Goal: Find specific page/section: Find specific page/section

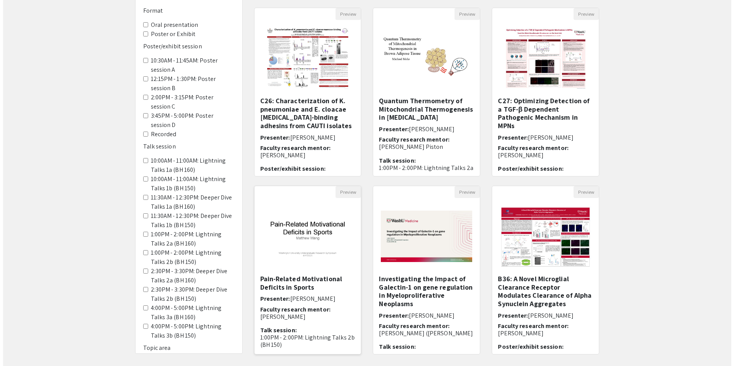
scroll to position [115, 0]
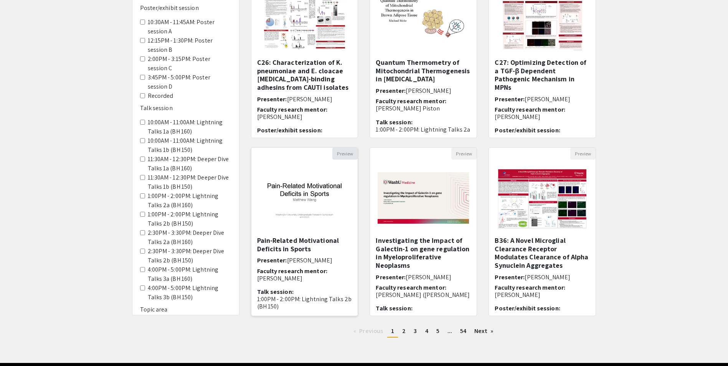
click at [340, 153] on button "Preview" at bounding box center [344, 154] width 25 height 12
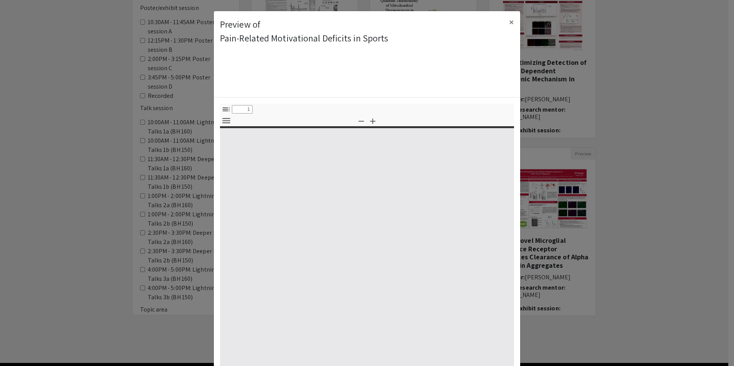
select select "custom"
type input "0"
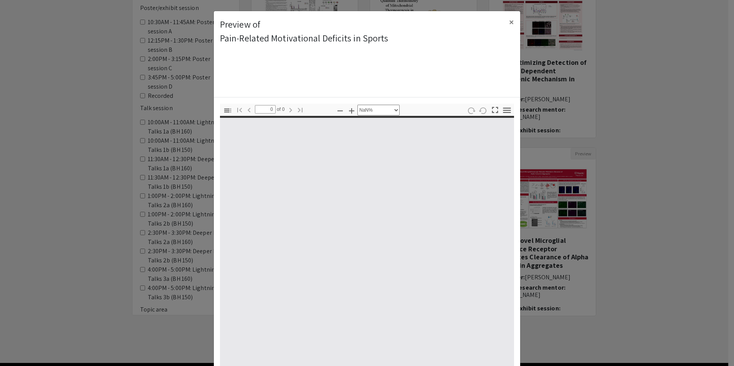
select select "auto"
type input "1"
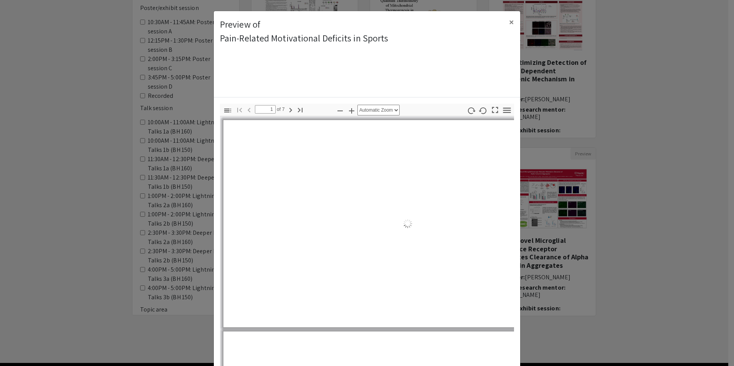
select select "auto"
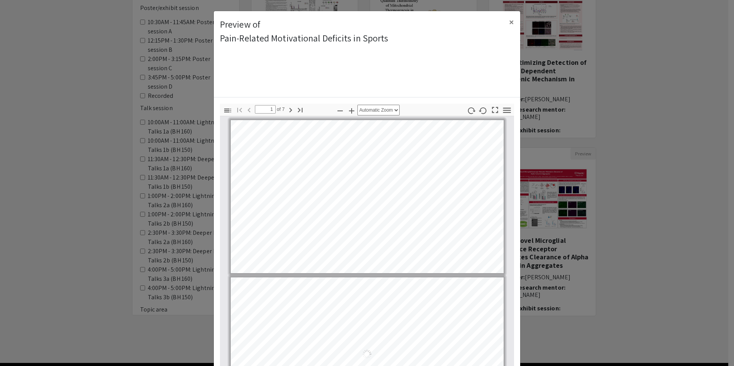
scroll to position [1, 0]
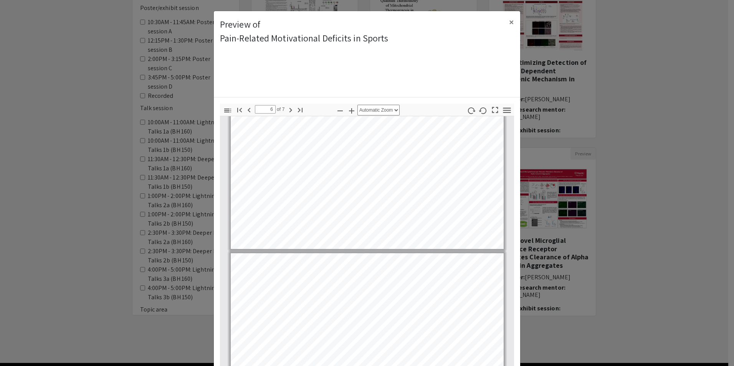
type input "7"
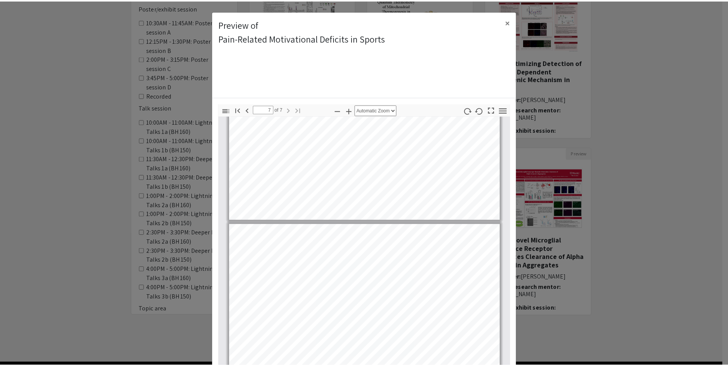
scroll to position [848, 0]
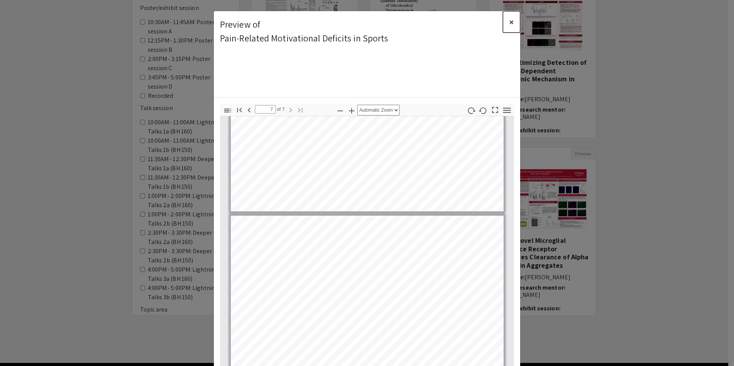
click at [512, 24] on button "×" at bounding box center [511, 21] width 17 height 21
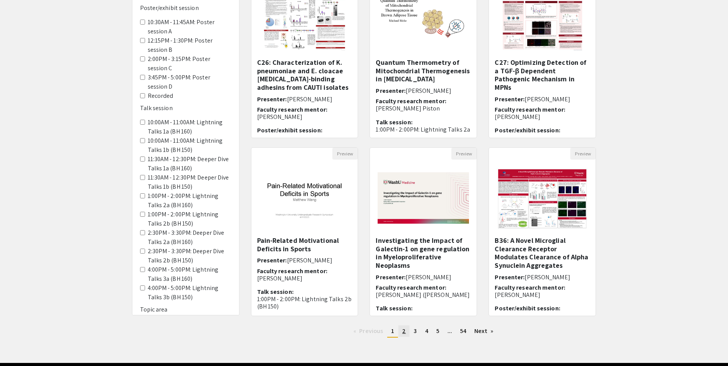
click at [403, 330] on span "2" at bounding box center [403, 331] width 3 height 8
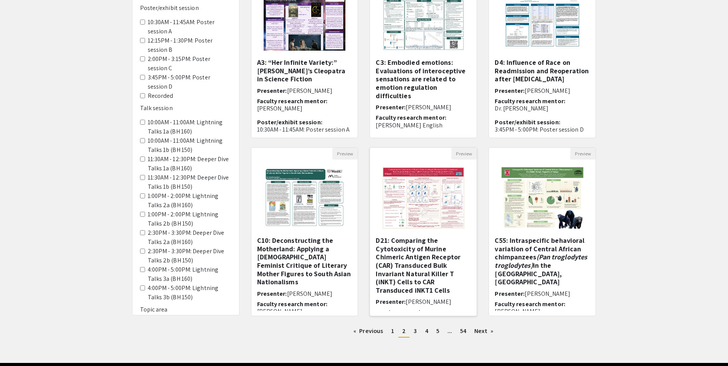
scroll to position [38, 0]
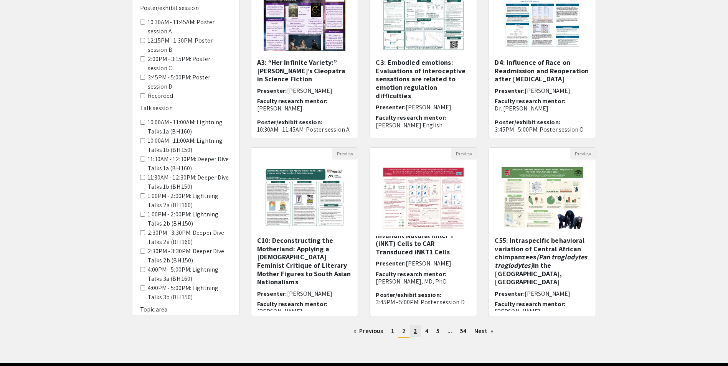
click at [415, 333] on span "3" at bounding box center [415, 331] width 3 height 8
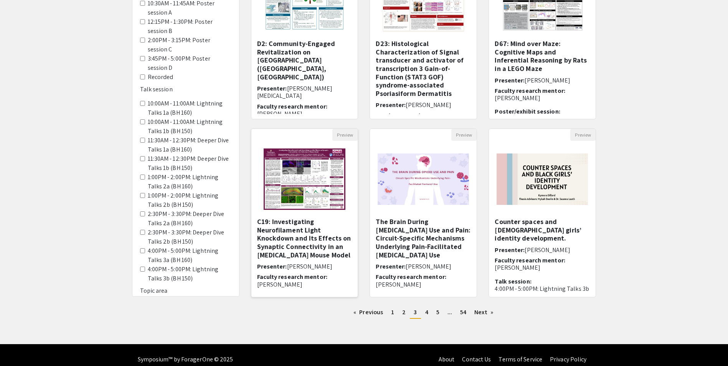
scroll to position [143, 0]
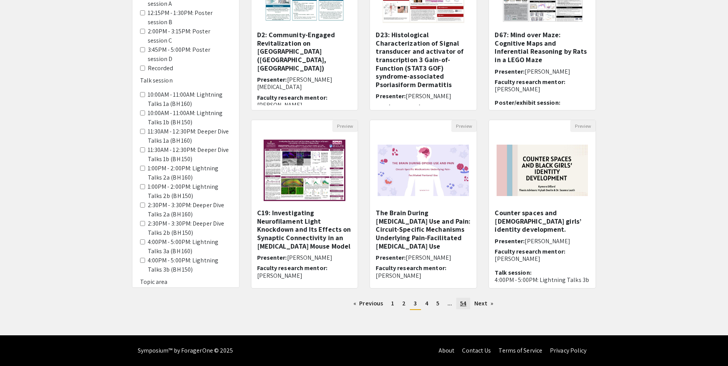
click at [462, 305] on span "54" at bounding box center [463, 303] width 6 height 8
